Goal: Transaction & Acquisition: Purchase product/service

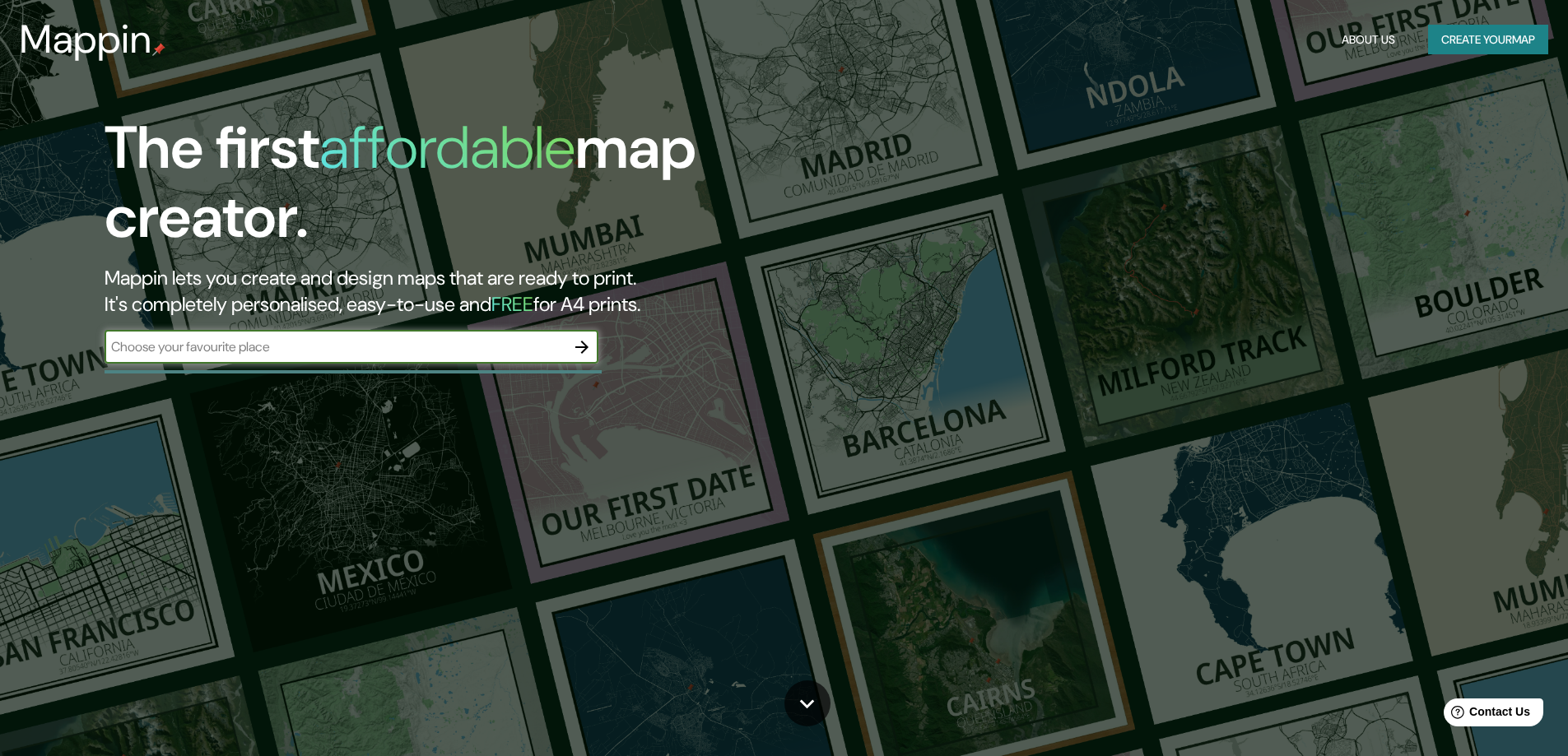
click at [415, 331] on div "​" at bounding box center [352, 348] width 494 height 33
click at [405, 349] on input "text" at bounding box center [335, 347] width 461 height 19
type input "ponta grossa"
click at [586, 339] on icon "button" at bounding box center [582, 348] width 20 height 20
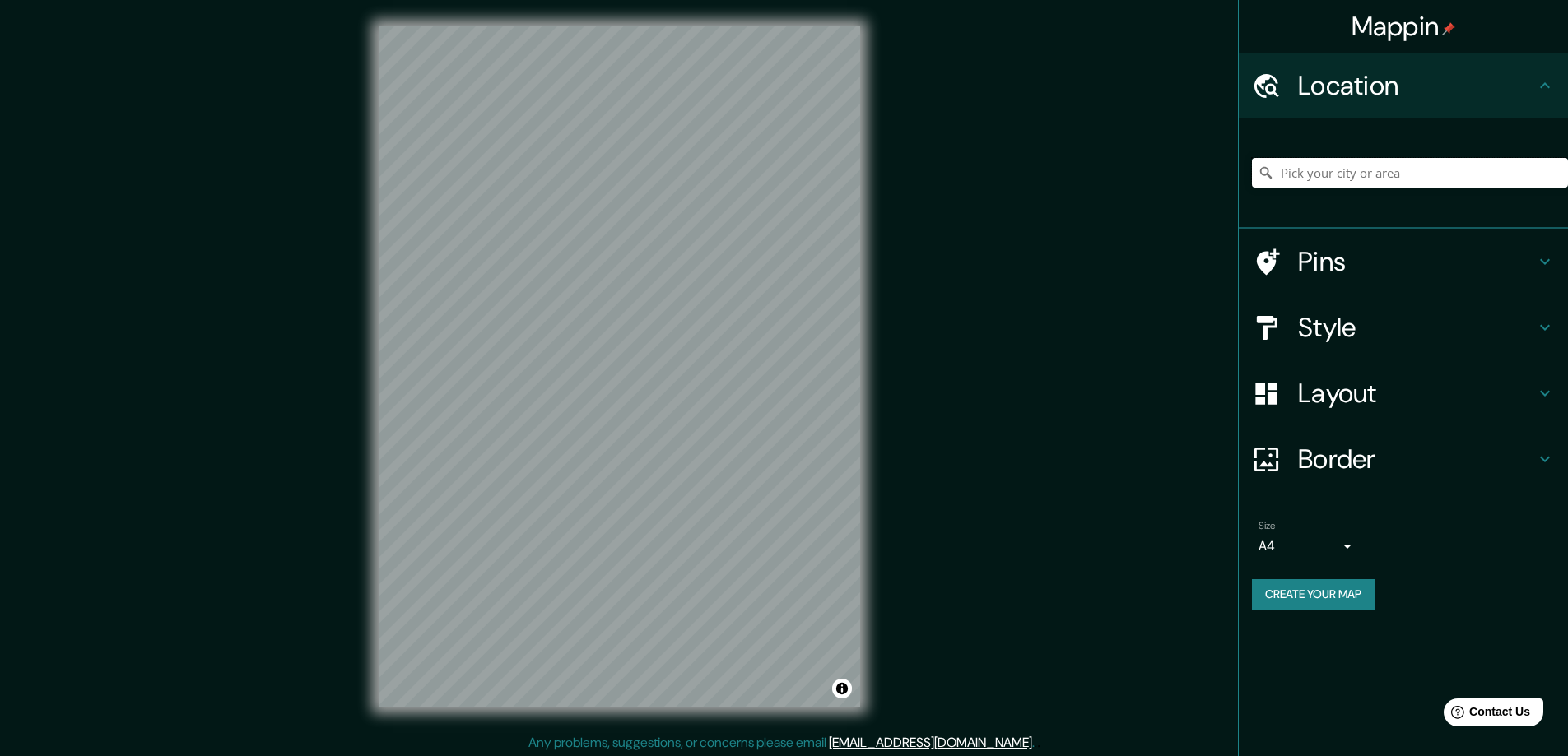
click at [1300, 178] on input "Pick your city or area" at bounding box center [1410, 173] width 316 height 30
type input "[GEOGRAPHIC_DATA], [GEOGRAPHIC_DATA], [GEOGRAPHIC_DATA]"
click at [906, 275] on div "Mappin Location [GEOGRAPHIC_DATA], [GEOGRAPHIC_DATA], [GEOGRAPHIC_DATA] [GEOGRA…" at bounding box center [784, 379] width 1568 height 759
drag, startPoint x: 566, startPoint y: 212, endPoint x: 588, endPoint y: 196, distance: 27.2
click at [588, 196] on div at bounding box center [584, 196] width 13 height 13
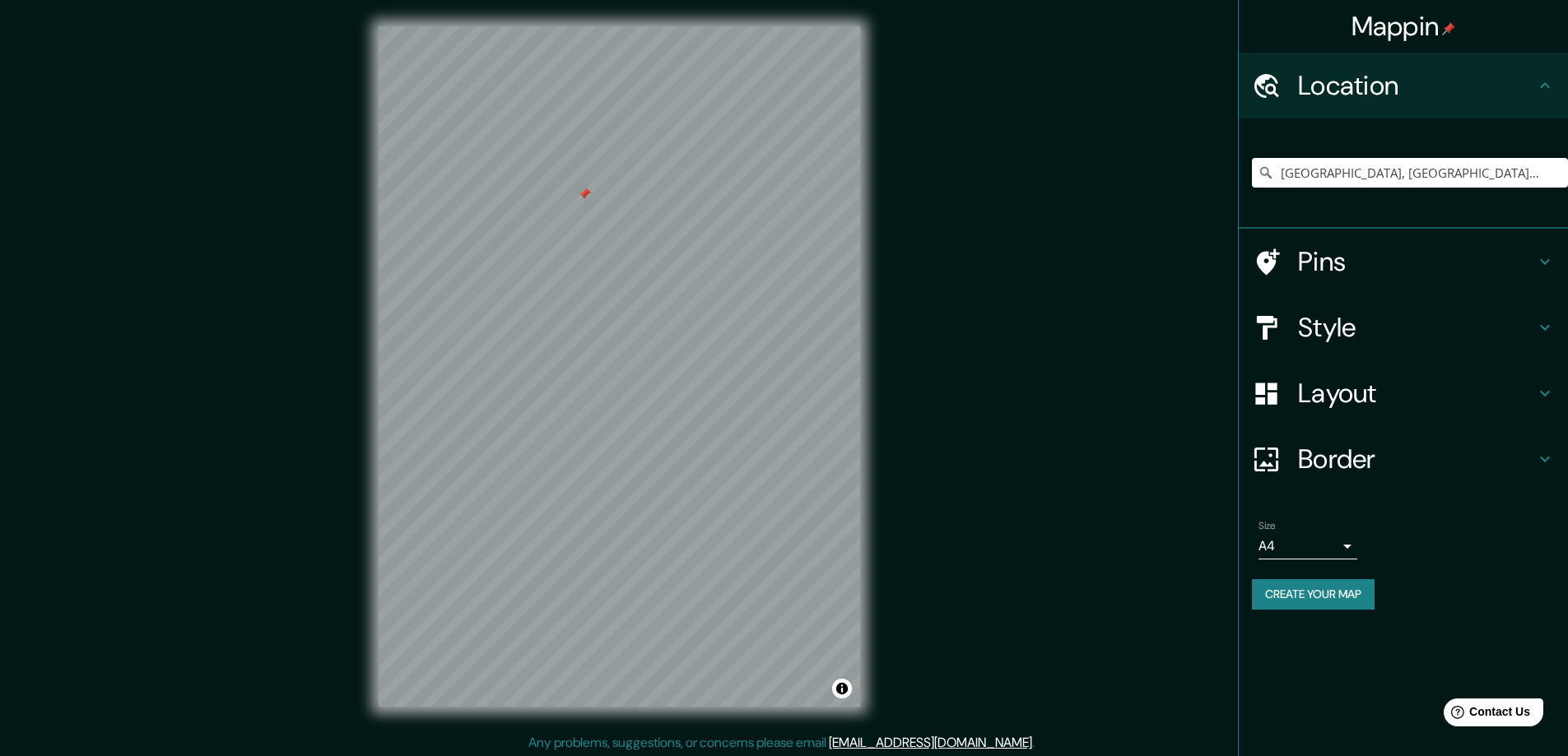
click at [1343, 269] on h4 "Pins" at bounding box center [1417, 262] width 237 height 33
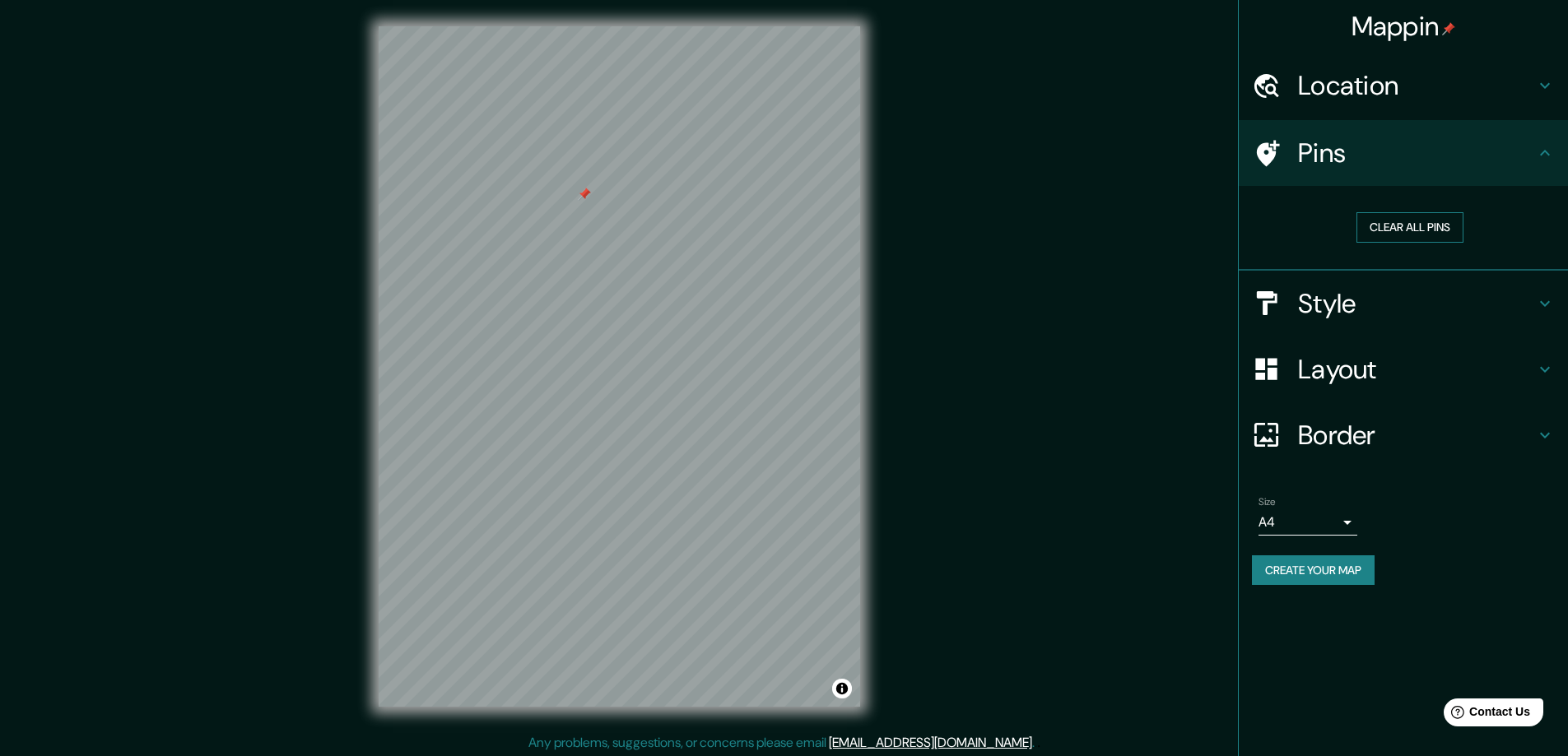
click at [1392, 235] on button "Clear all pins" at bounding box center [1410, 227] width 107 height 31
click at [1292, 176] on div "Pins" at bounding box center [1403, 152] width 329 height 66
drag, startPoint x: 1292, startPoint y: 176, endPoint x: 650, endPoint y: 297, distance: 653.3
click at [650, 297] on div at bounding box center [651, 291] width 13 height 13
click at [405, 252] on div at bounding box center [407, 252] width 13 height 13
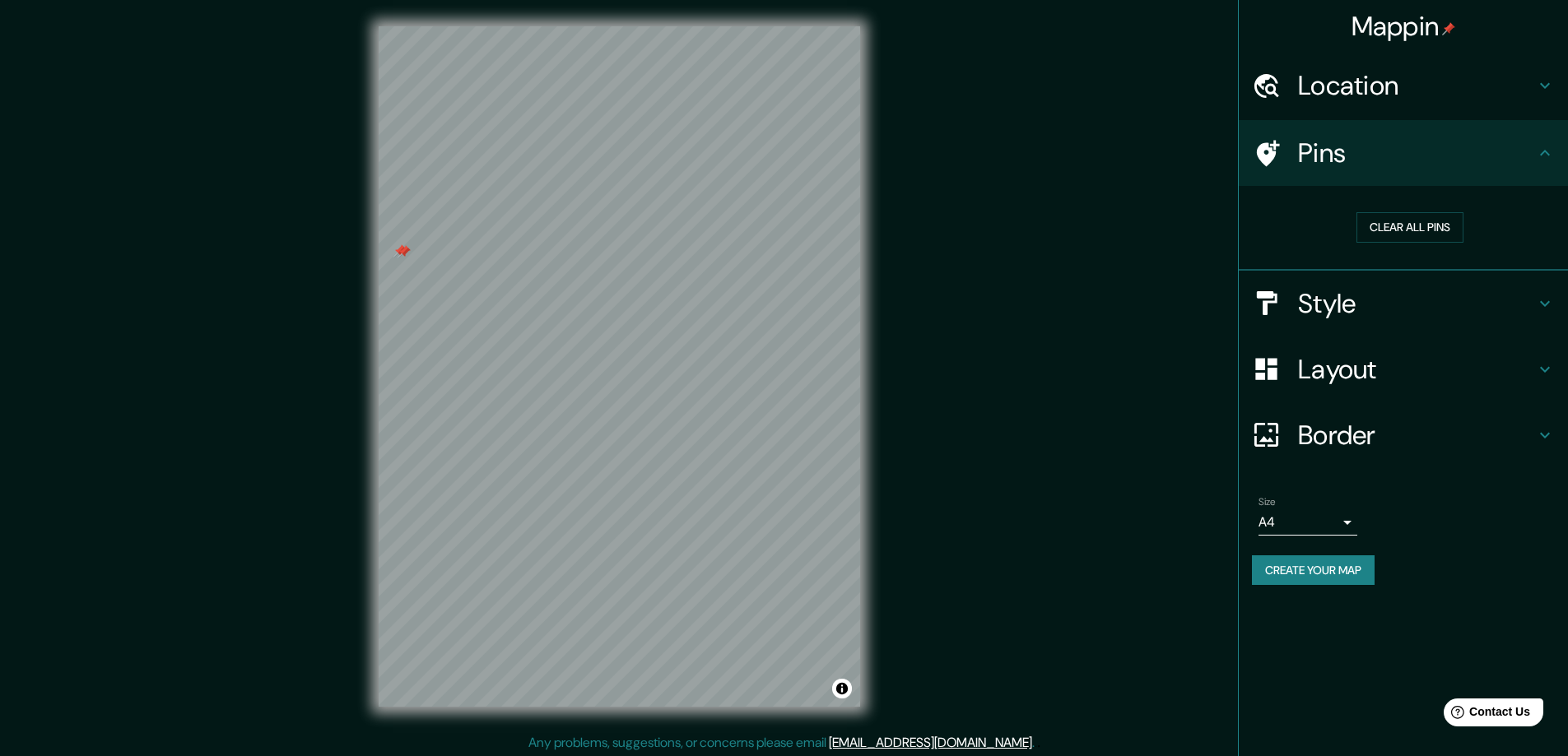
click at [404, 251] on div at bounding box center [404, 252] width 13 height 13
click at [401, 249] on div at bounding box center [400, 251] width 13 height 13
click at [397, 261] on div at bounding box center [398, 257] width 13 height 13
